Goal: Information Seeking & Learning: Learn about a topic

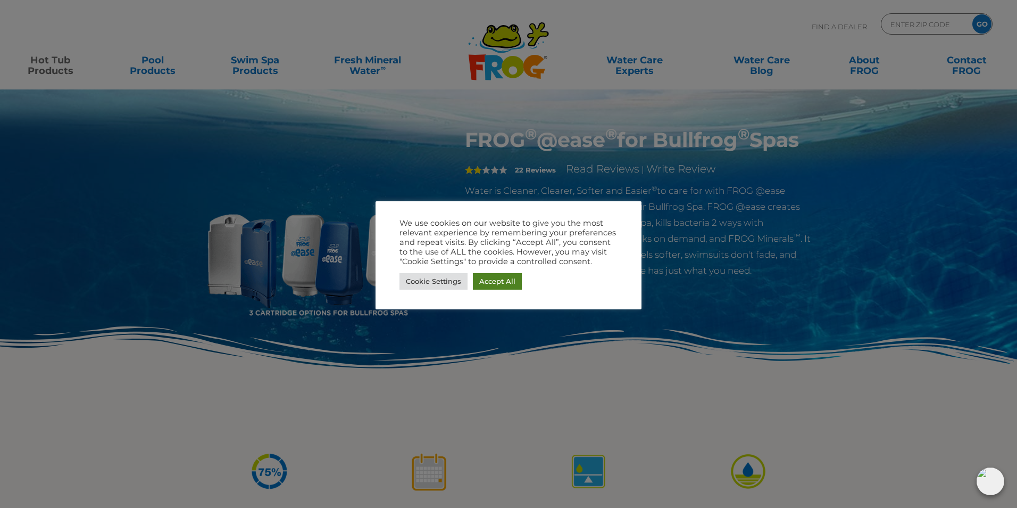
click at [499, 282] on link "Accept All" at bounding box center [497, 281] width 49 height 16
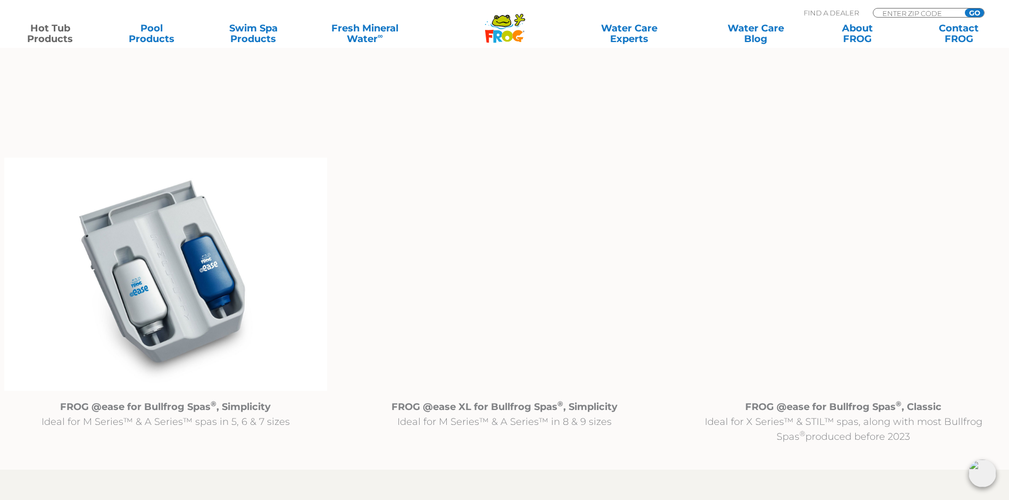
scroll to position [1011, 0]
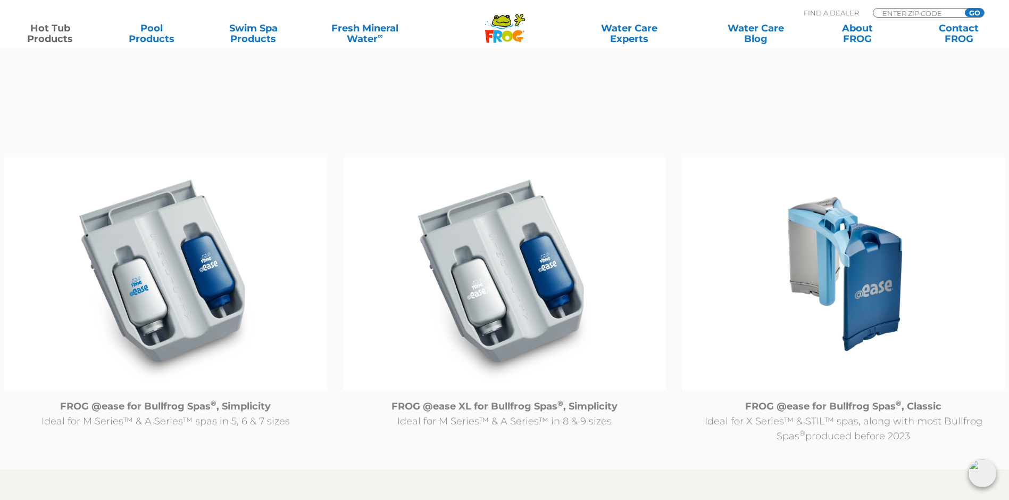
click at [868, 300] on img at bounding box center [843, 273] width 323 height 233
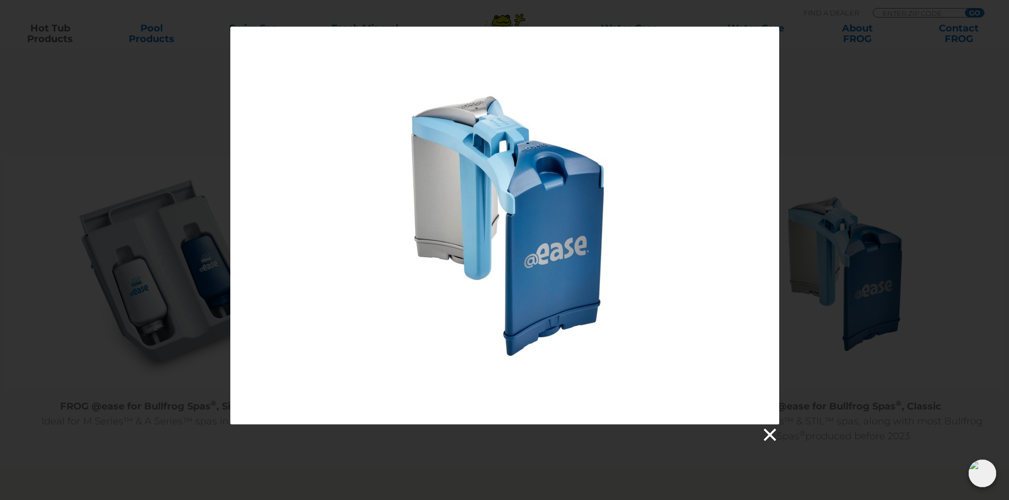
click at [768, 434] on link at bounding box center [769, 435] width 16 height 16
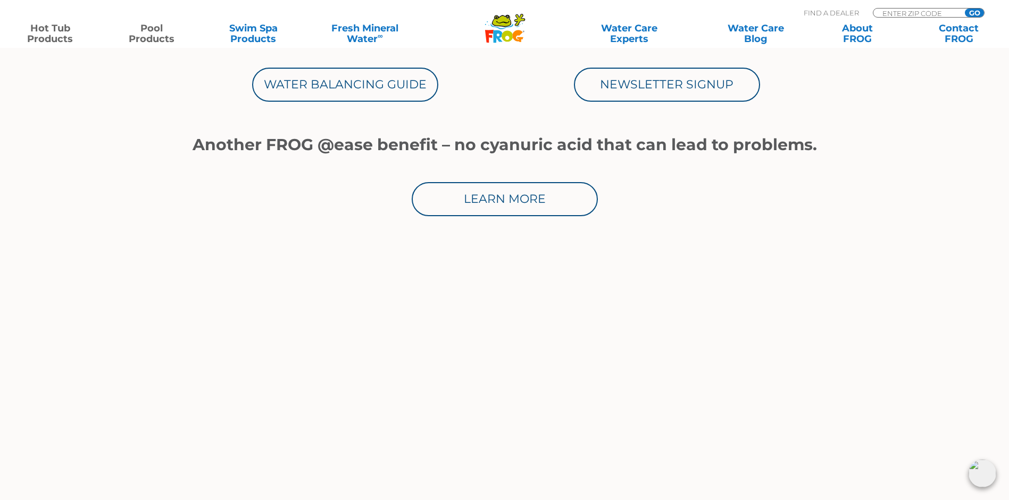
scroll to position [585, 0]
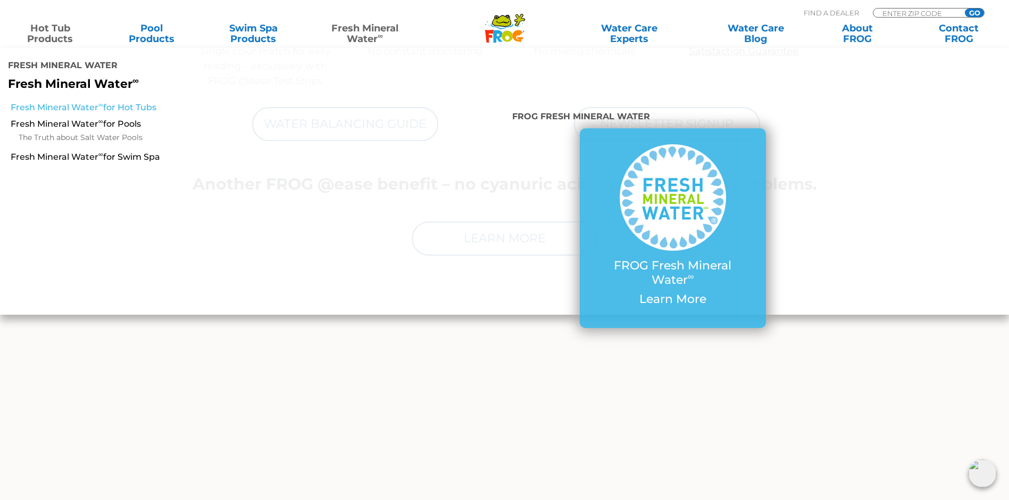
click at [129, 102] on link "Fresh Mineral Water ∞ for Hot Tubs" at bounding box center [174, 108] width 326 height 12
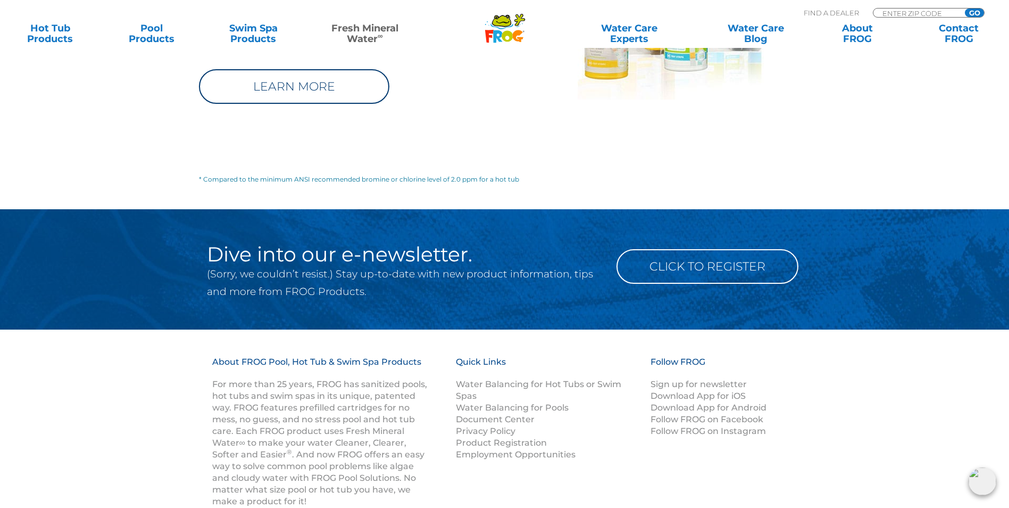
scroll to position [1437, 0]
